Goal: Task Accomplishment & Management: Complete application form

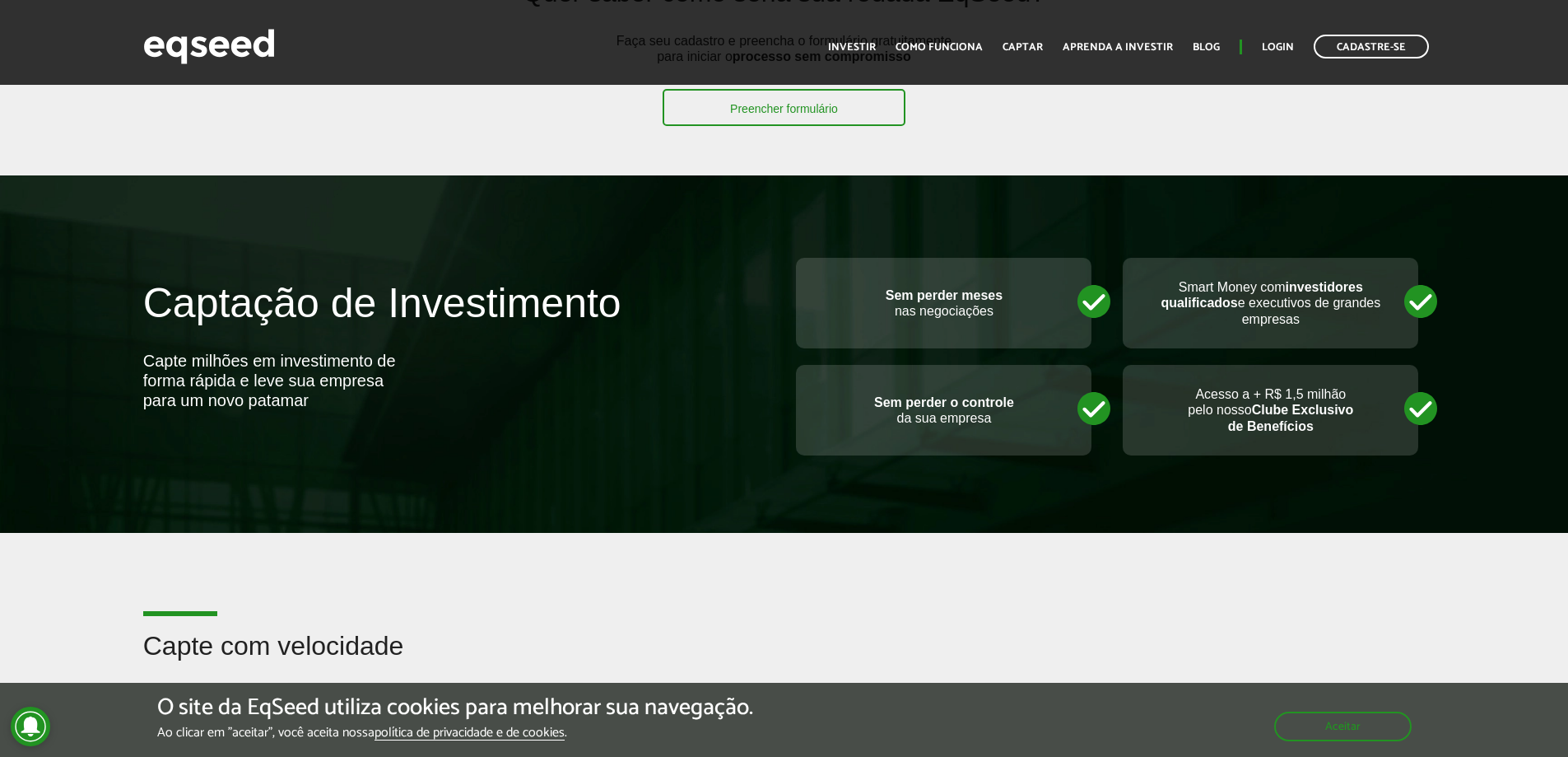
scroll to position [494, 0]
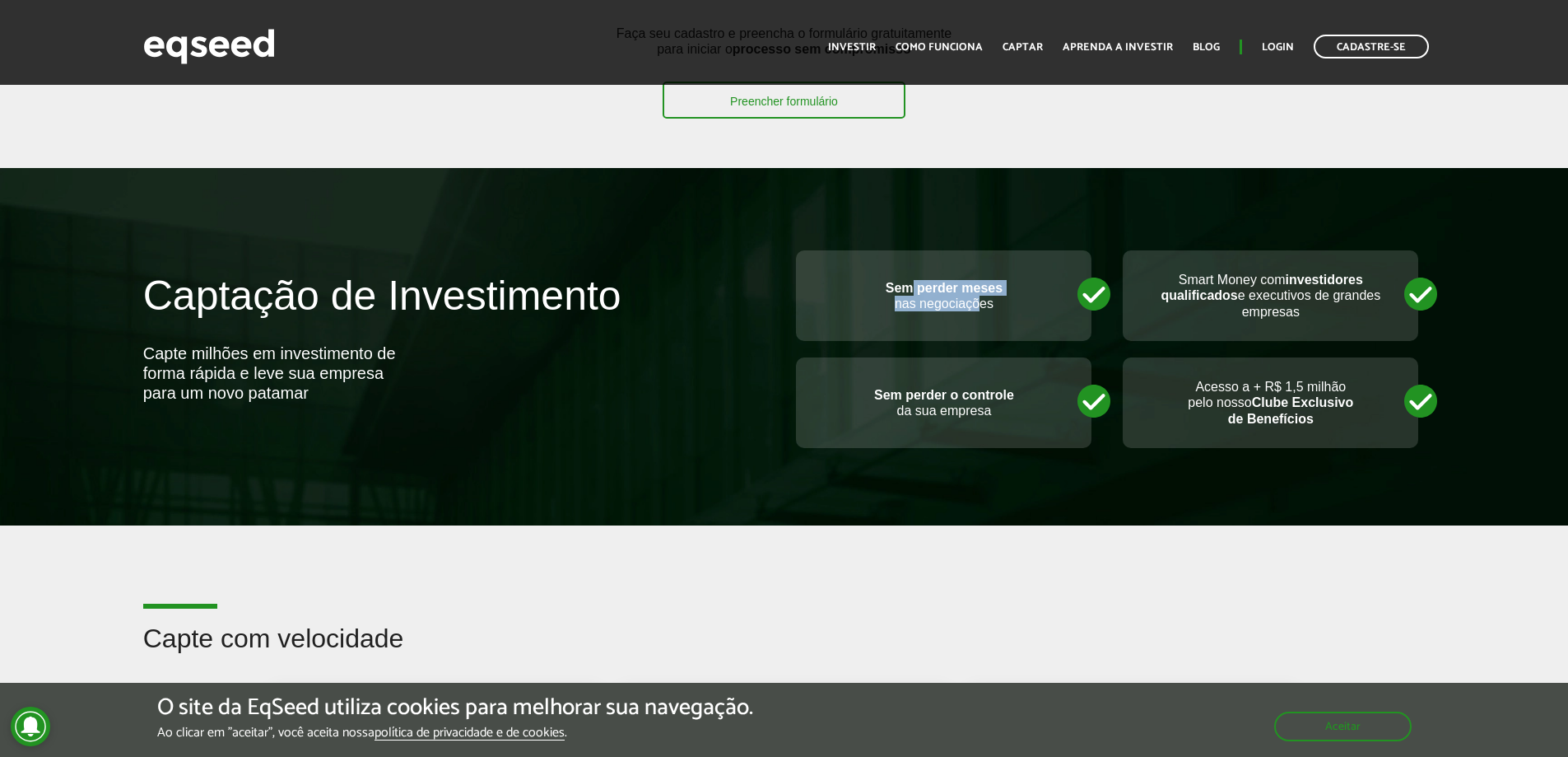
drag, startPoint x: 918, startPoint y: 293, endPoint x: 976, endPoint y: 315, distance: 62.0
click at [976, 315] on div "Sem perder meses nas negociações" at bounding box center [943, 295] width 296 height 90
drag, startPoint x: 1227, startPoint y: 403, endPoint x: 1315, endPoint y: 421, distance: 89.8
click at [1315, 421] on p "Acesso a + R$ 1,5 milhão pelo nosso Clube Exclusivo de Benefícios" at bounding box center [1270, 402] width 262 height 48
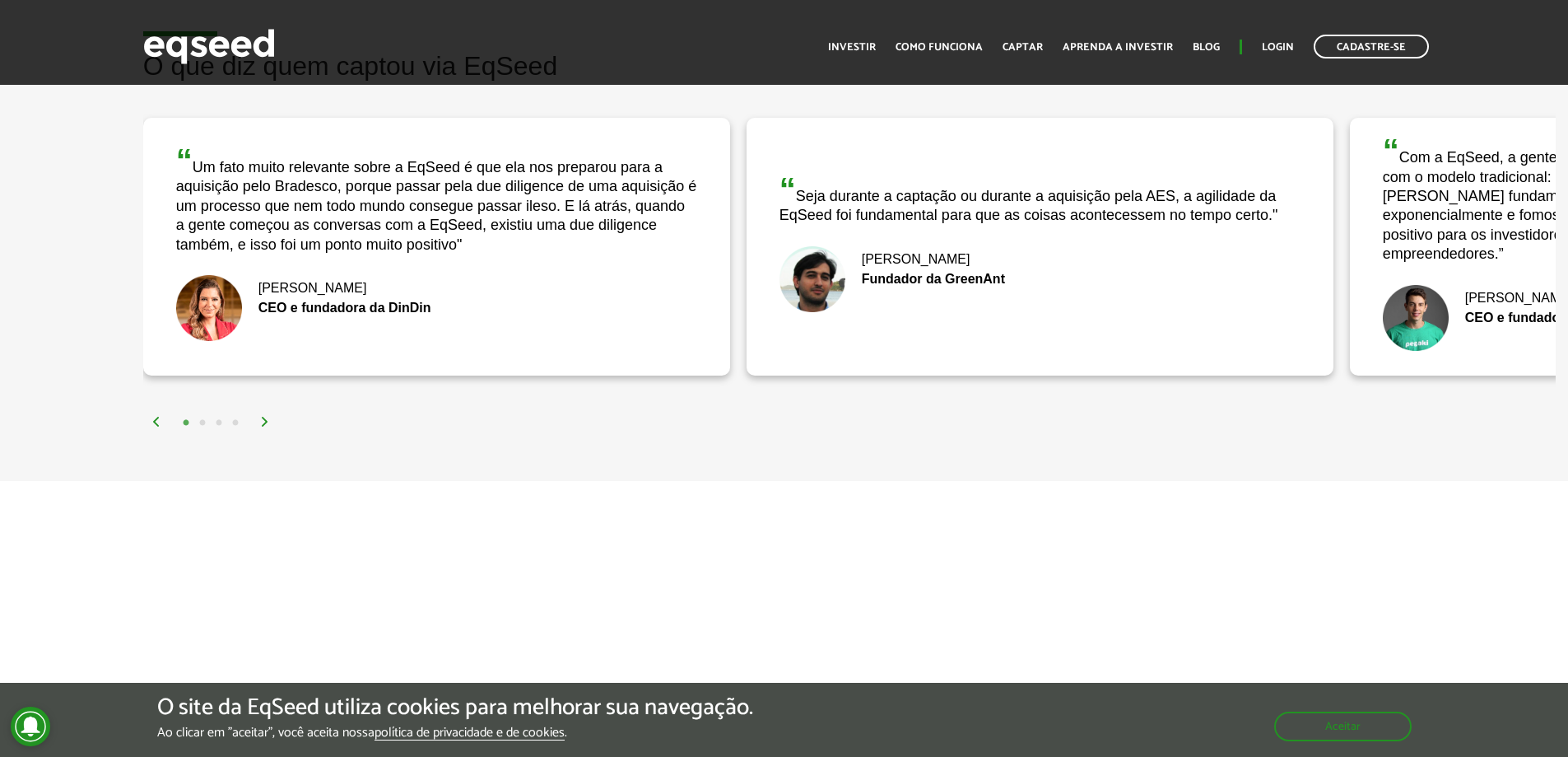
scroll to position [3130, 0]
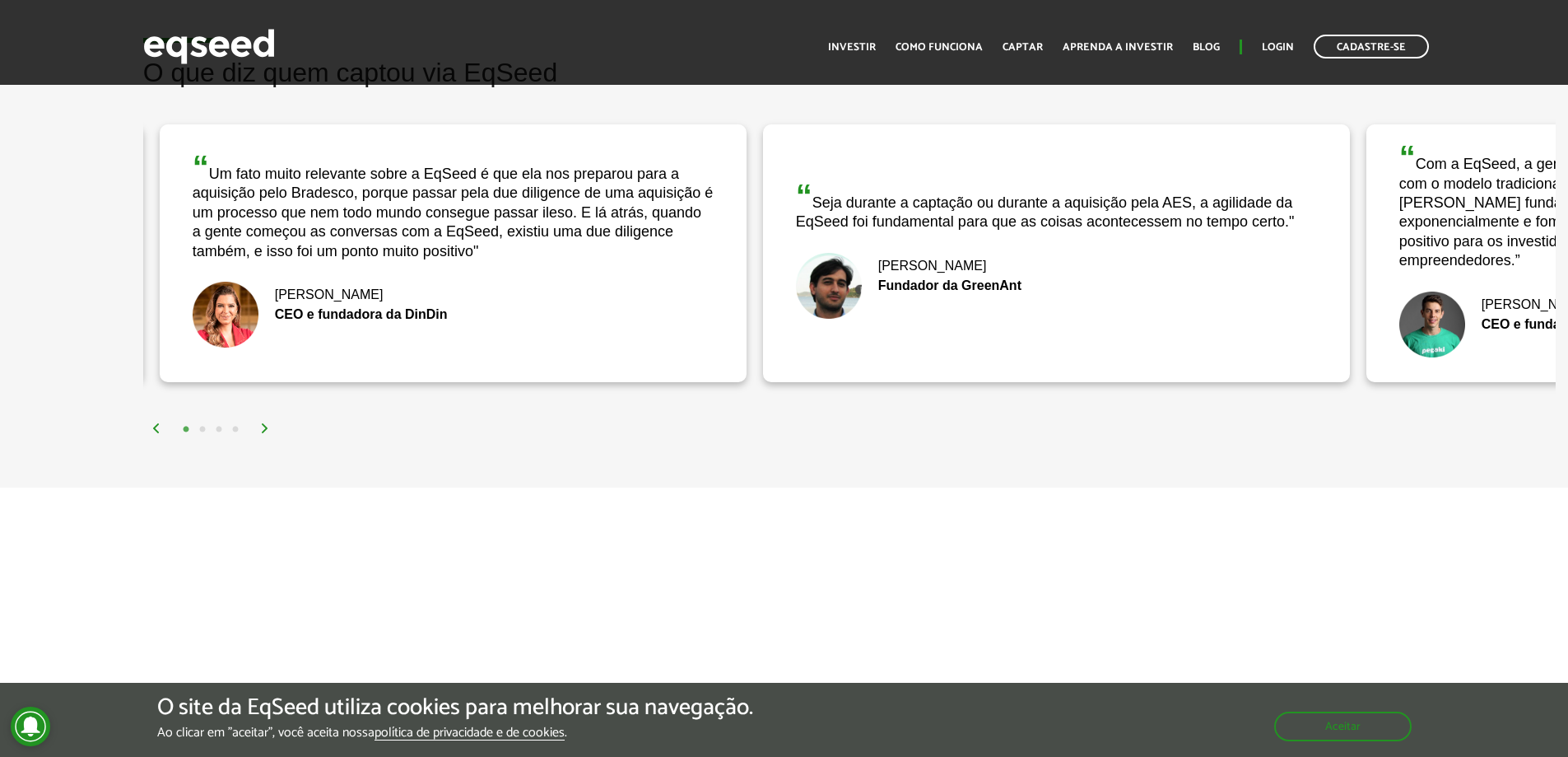
drag, startPoint x: 282, startPoint y: 197, endPoint x: 284, endPoint y: 215, distance: 18.1
click at [284, 215] on div "“ Um fato muito relevante sobre a EqSeed é que ela nos preparou para a aquisiçã…" at bounding box center [453, 206] width 521 height 111
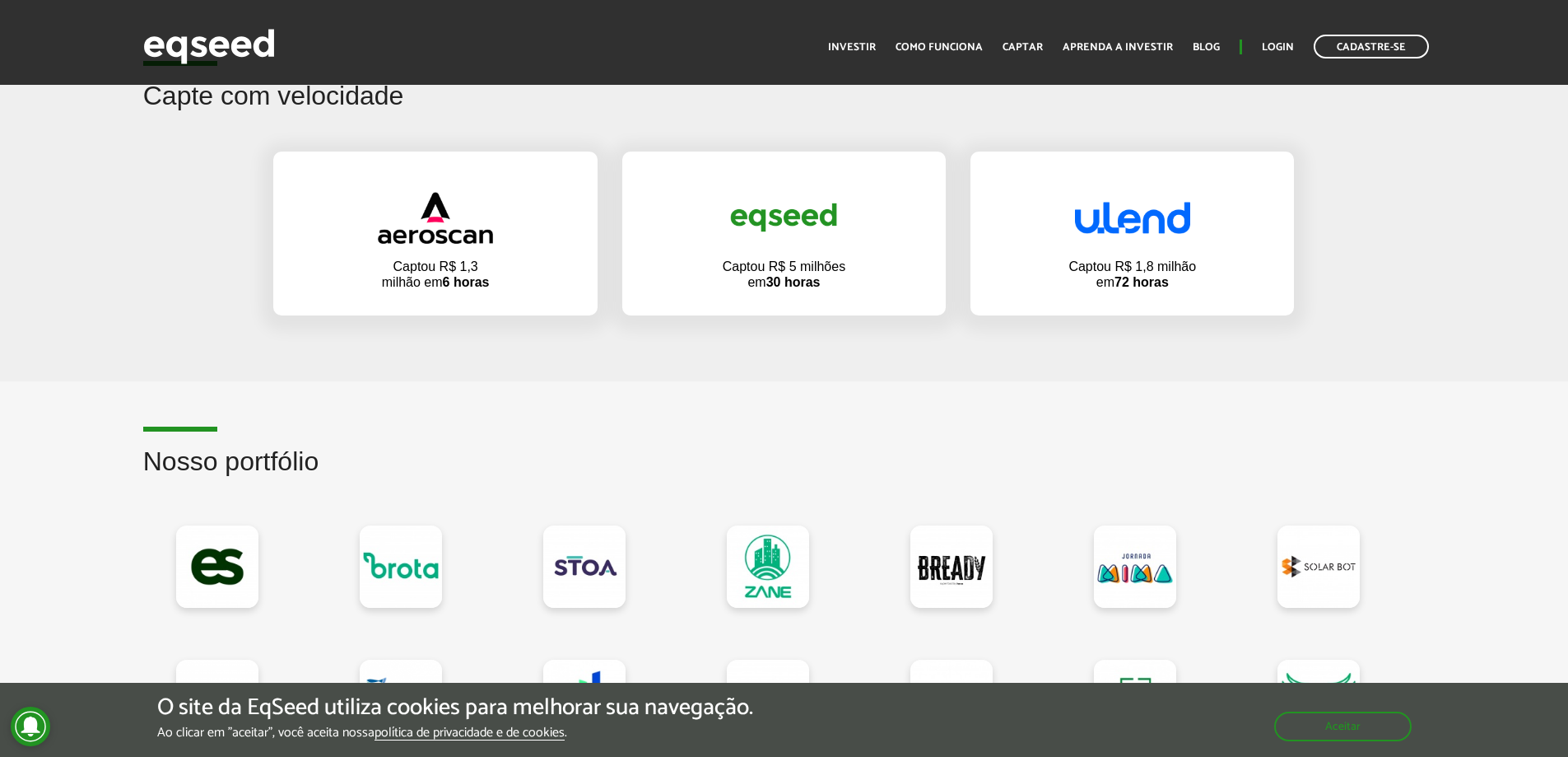
scroll to position [0, 0]
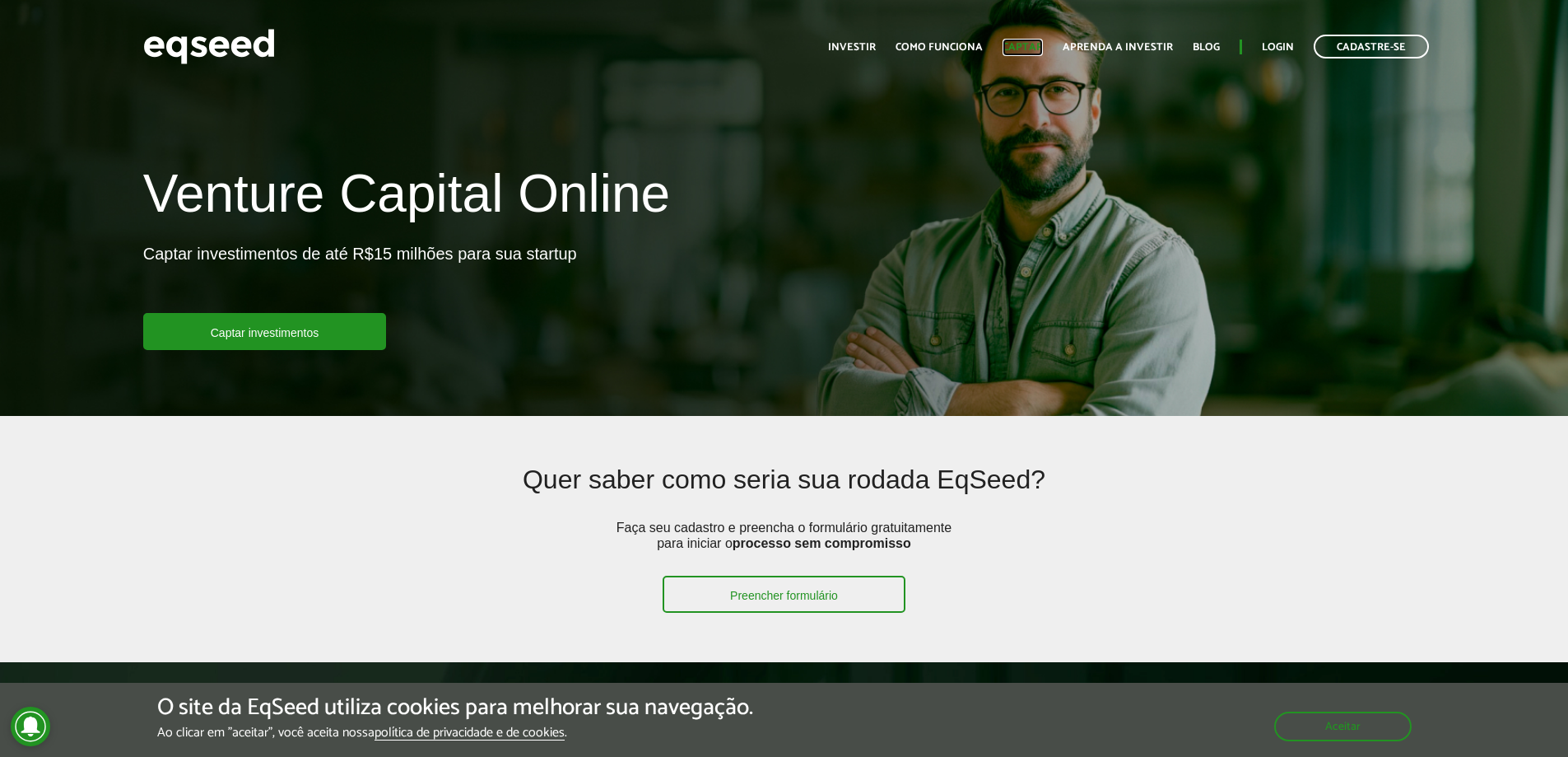
click at [1036, 42] on link "Captar" at bounding box center [1023, 47] width 41 height 11
click at [381, 261] on p "Captar investimentos de até R$15 milhões para sua startup" at bounding box center [361, 278] width 434 height 69
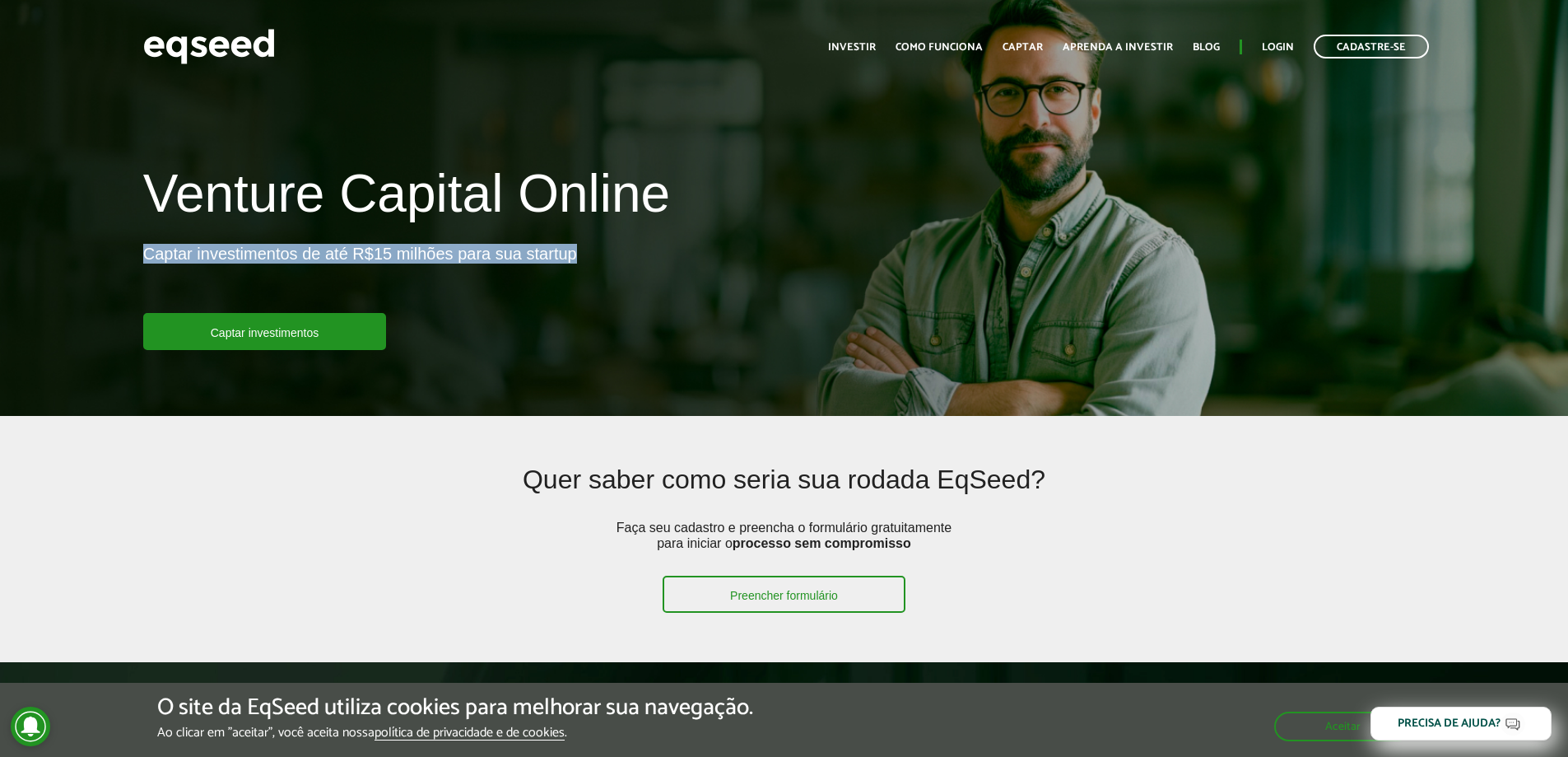
click at [381, 261] on p "Captar investimentos de até R$15 milhões para sua startup" at bounding box center [361, 278] width 434 height 69
click at [314, 328] on link "Captar investimentos" at bounding box center [265, 332] width 244 height 37
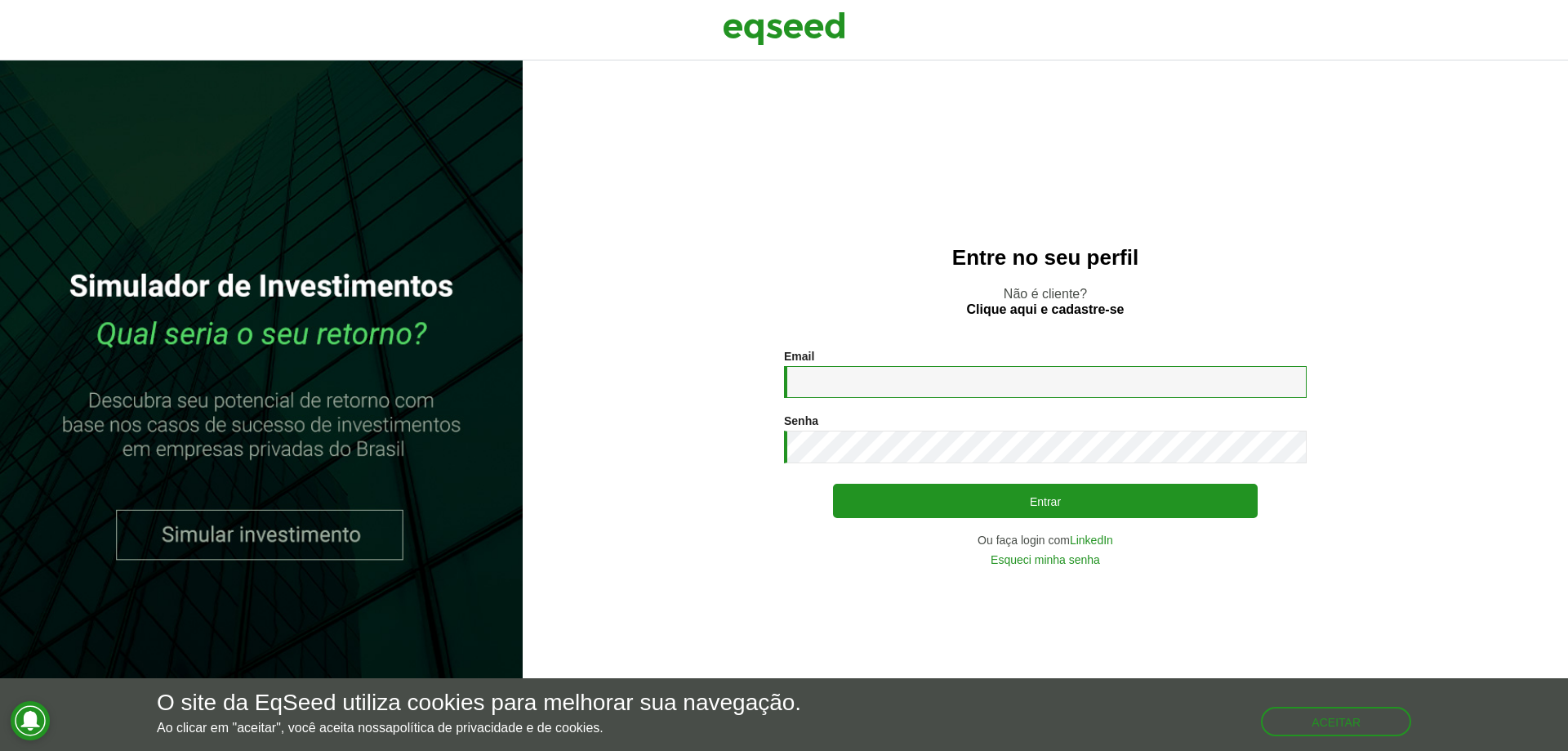
click at [940, 382] on input "Email *" at bounding box center [1045, 382] width 523 height 32
click at [1368, 722] on button "Aceitar" at bounding box center [1337, 721] width 147 height 26
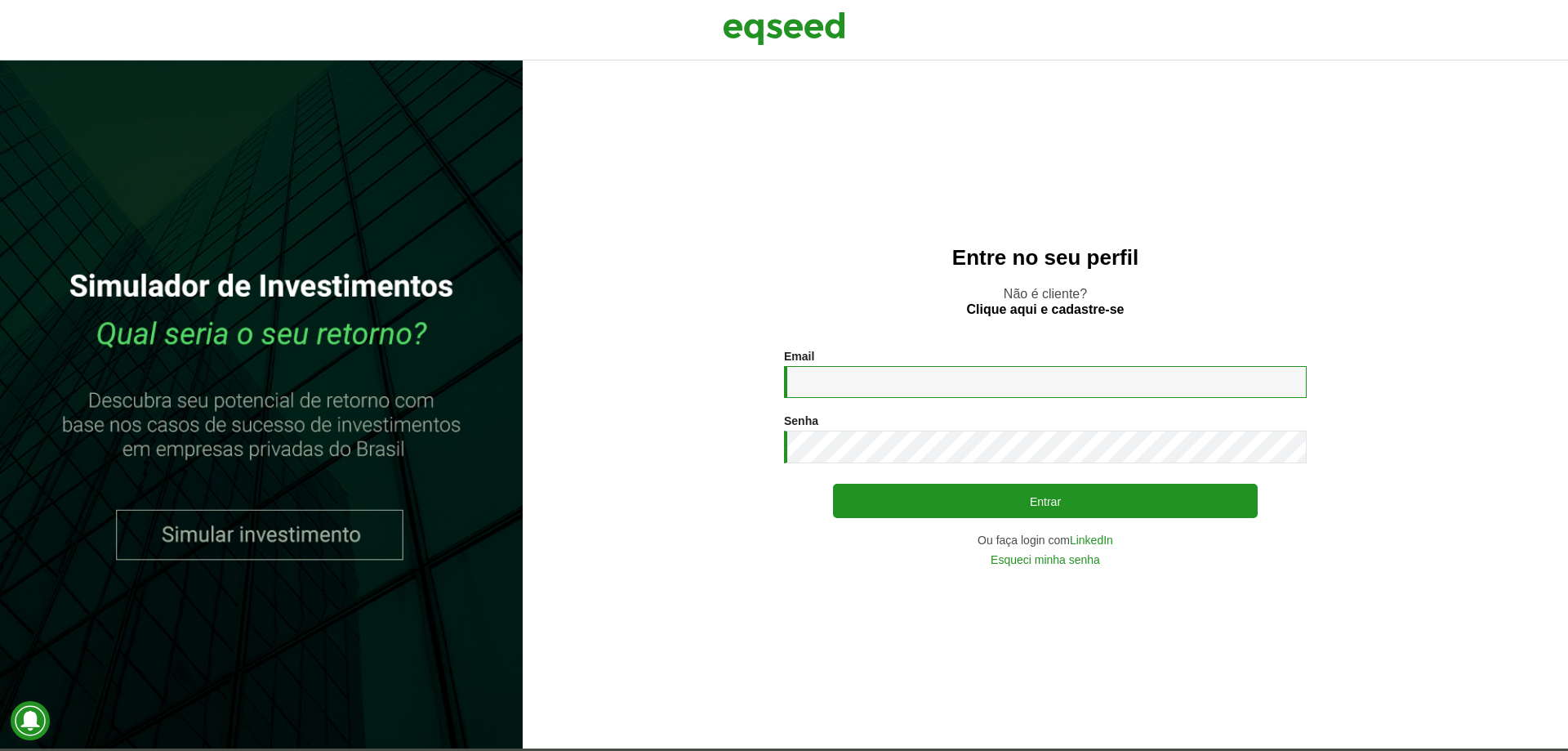
click at [1077, 376] on input "Email *" at bounding box center [1045, 382] width 523 height 32
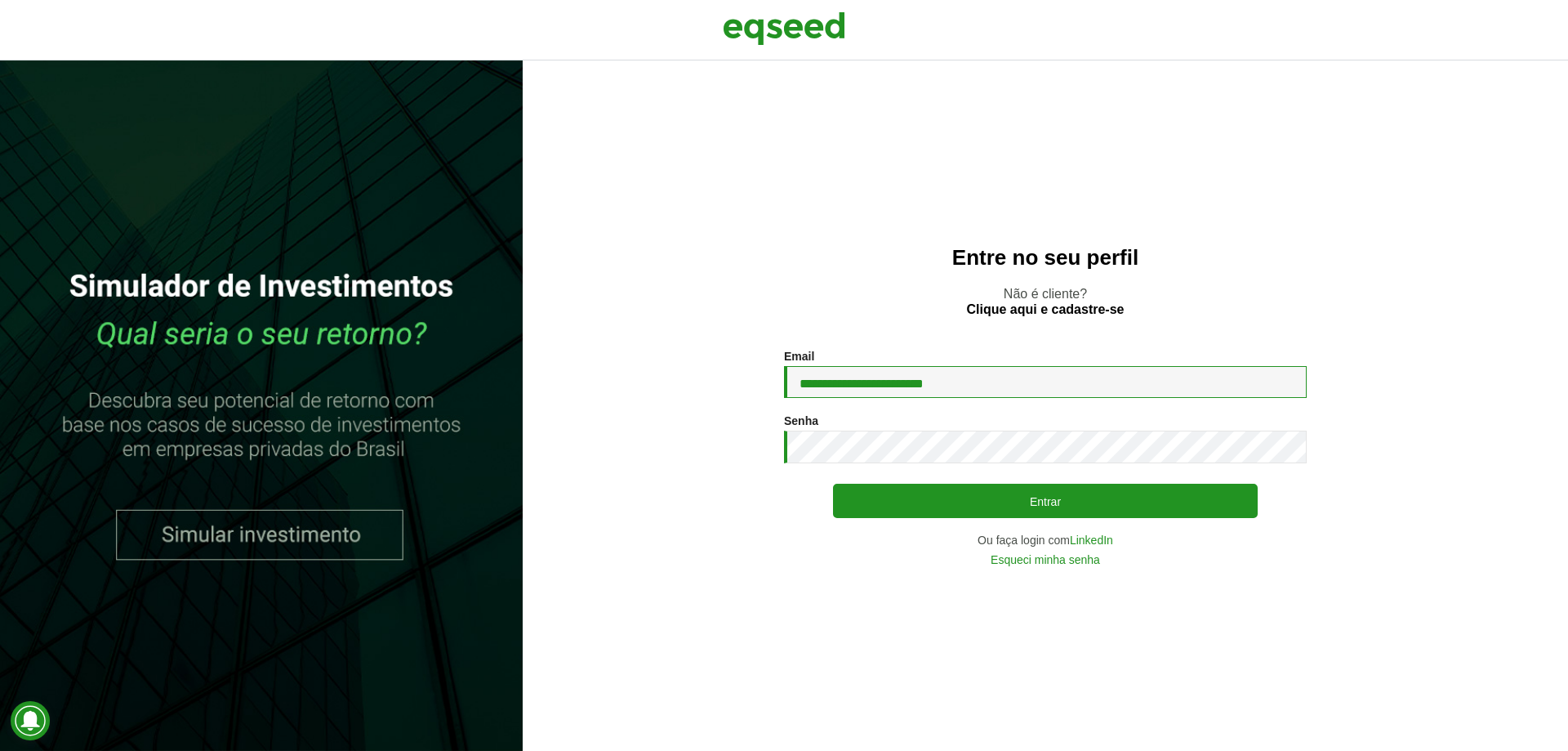
type input "**********"
click at [1063, 308] on link "Clique aqui e cadastre-se" at bounding box center [1045, 310] width 157 height 13
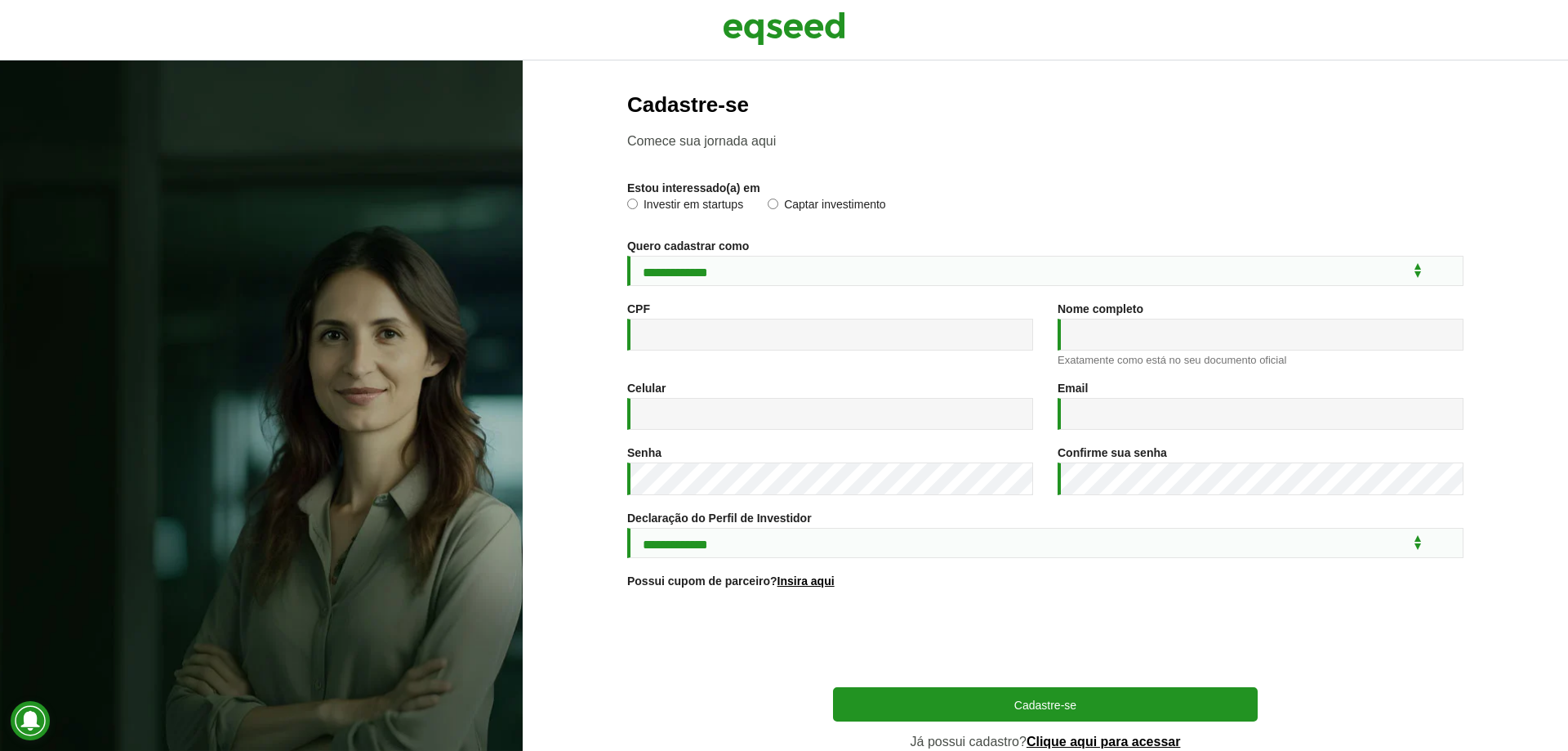
click at [789, 208] on label "Captar investimento" at bounding box center [826, 207] width 119 height 17
click at [709, 271] on select "**********" at bounding box center [1045, 271] width 836 height 30
select select "***"
click at [628, 256] on select "**********" at bounding box center [1045, 271] width 836 height 30
click at [688, 332] on input "CPF *" at bounding box center [831, 334] width 406 height 32
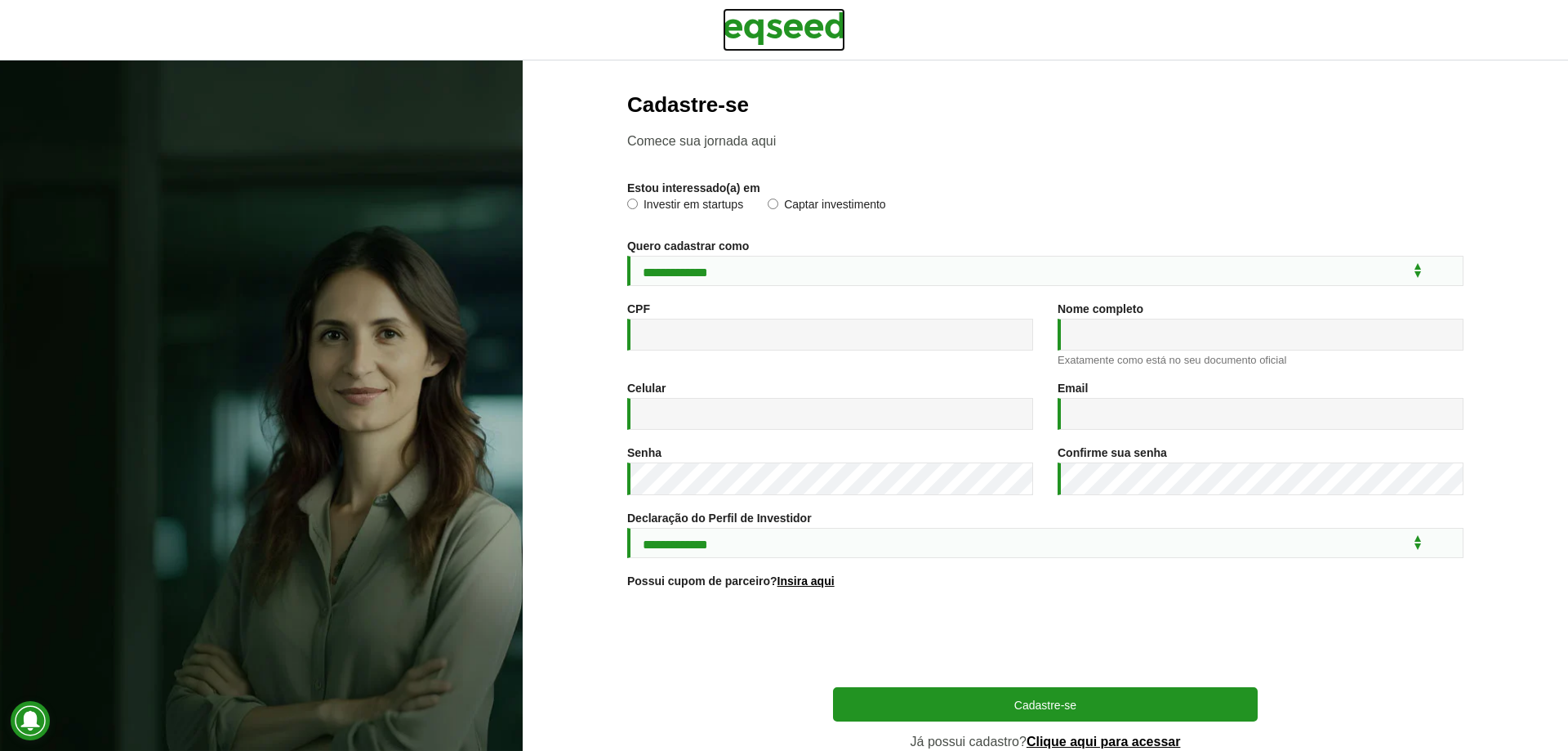
click at [768, 19] on img at bounding box center [783, 28] width 122 height 40
